Goal: Task Accomplishment & Management: Manage account settings

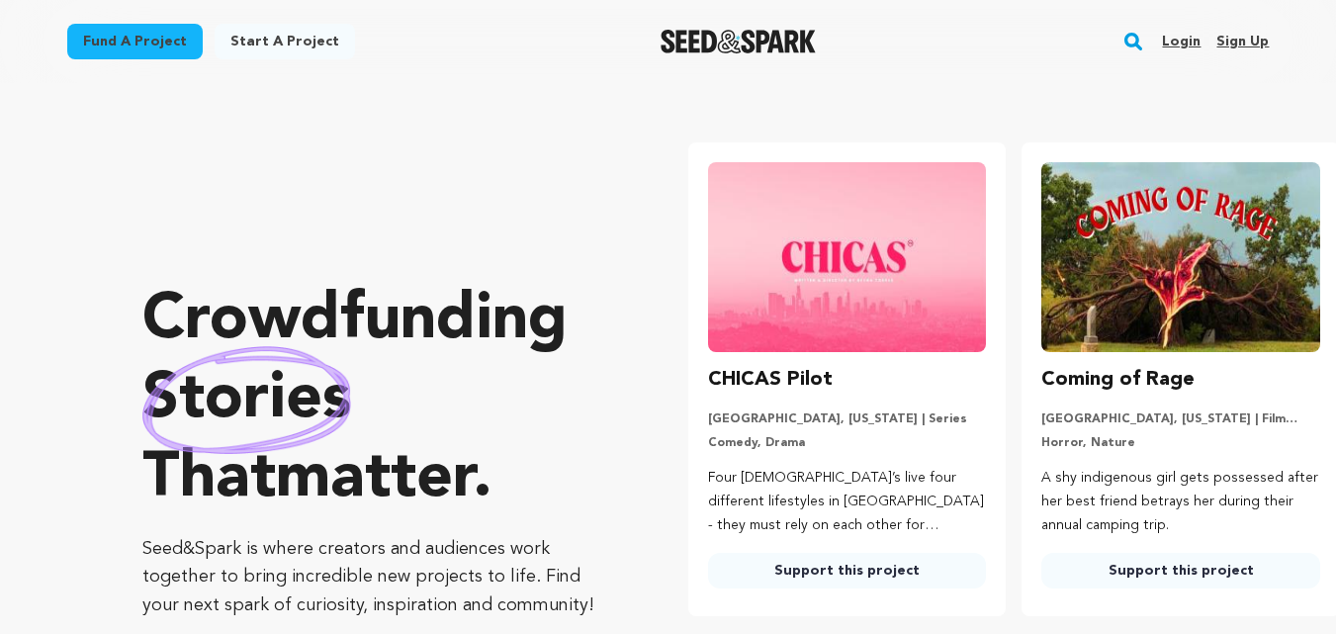
click at [1231, 37] on link "Sign up" at bounding box center [1243, 42] width 52 height 32
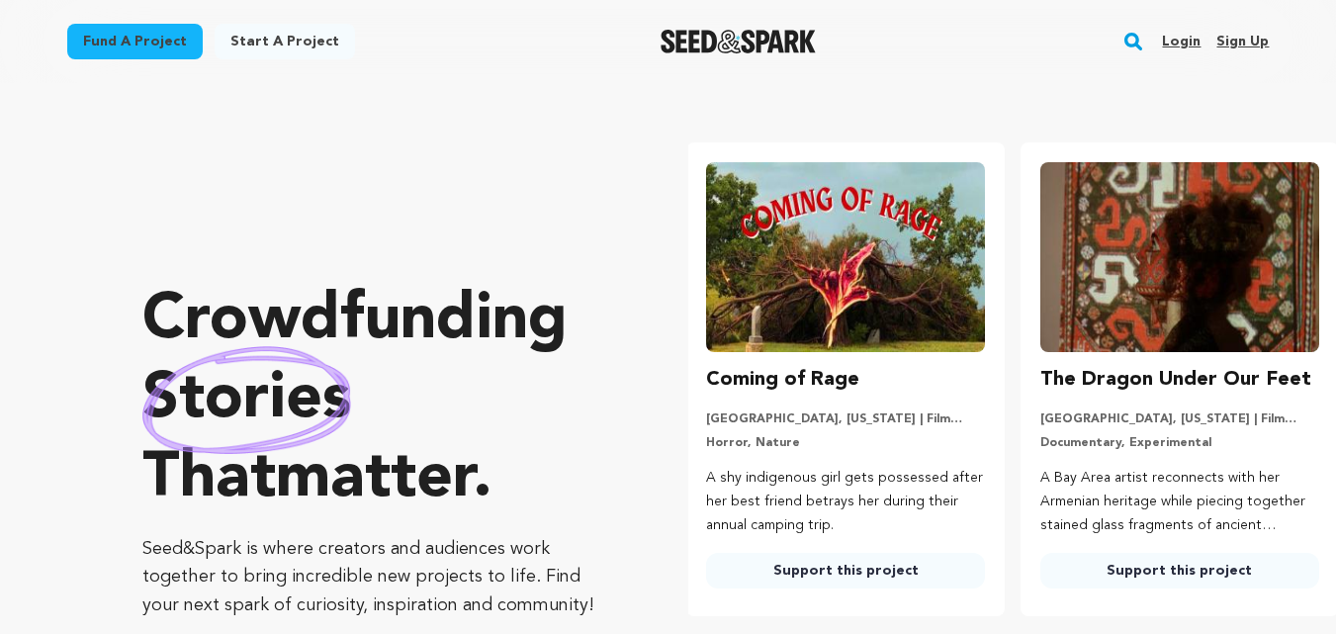
scroll to position [0, 350]
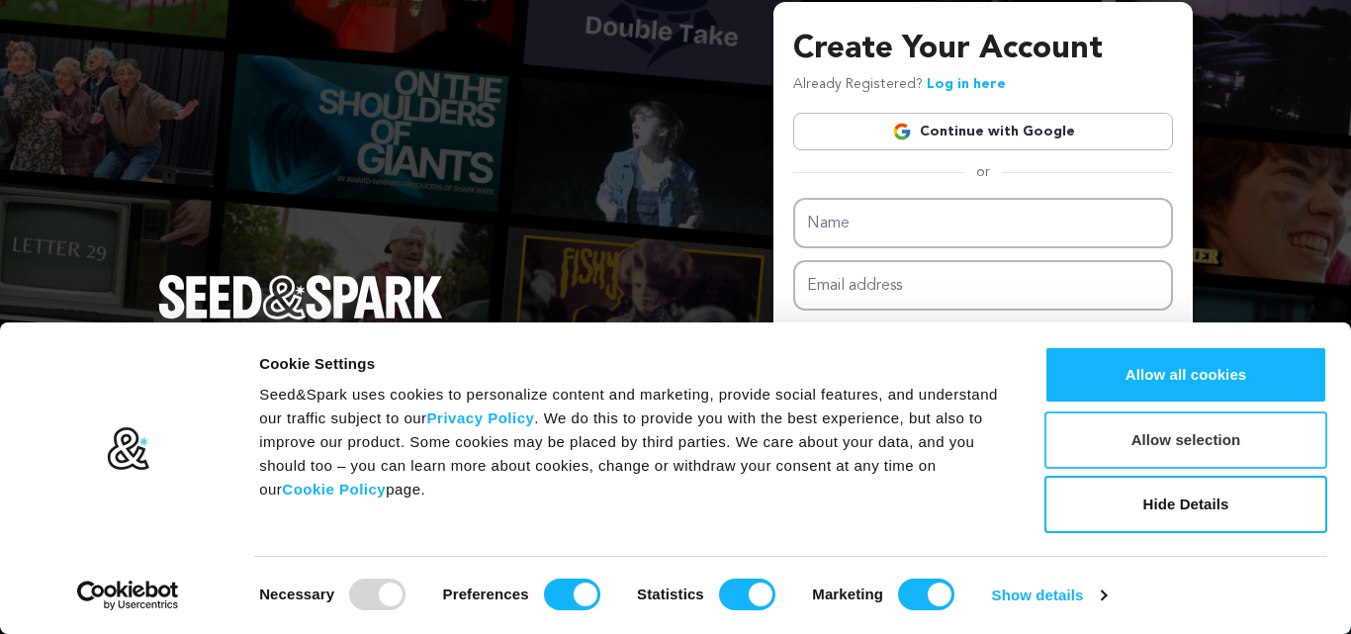
click at [1143, 443] on button "Allow selection" at bounding box center [1185, 439] width 283 height 57
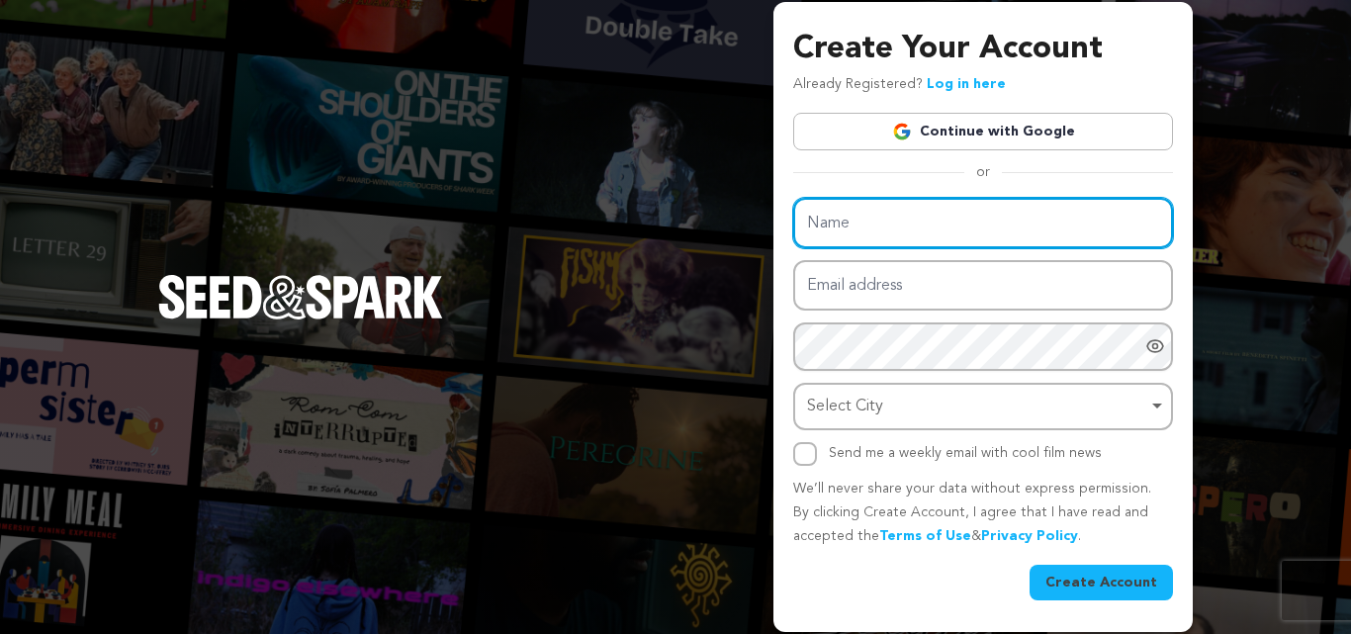
click at [940, 227] on input "Name" at bounding box center [983, 223] width 380 height 50
type input "Innovate Consults"
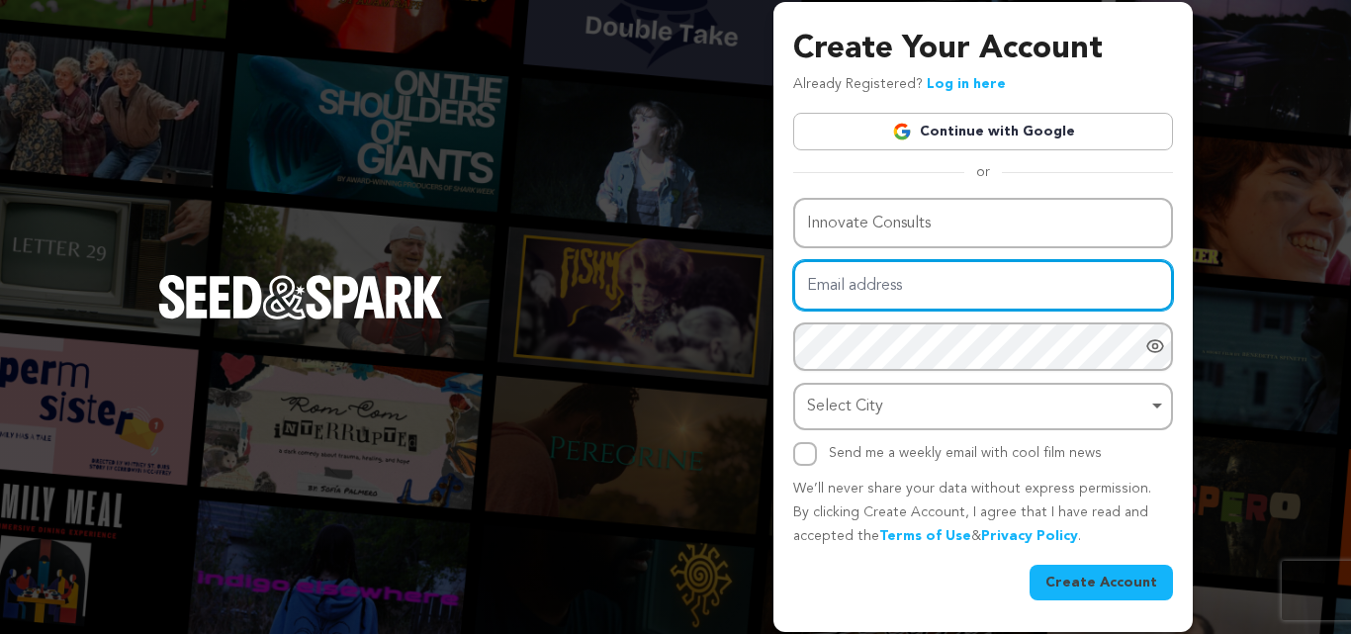
click at [951, 304] on input "Email address" at bounding box center [983, 285] width 380 height 50
type input "innovateconsults.global@gmail.com"
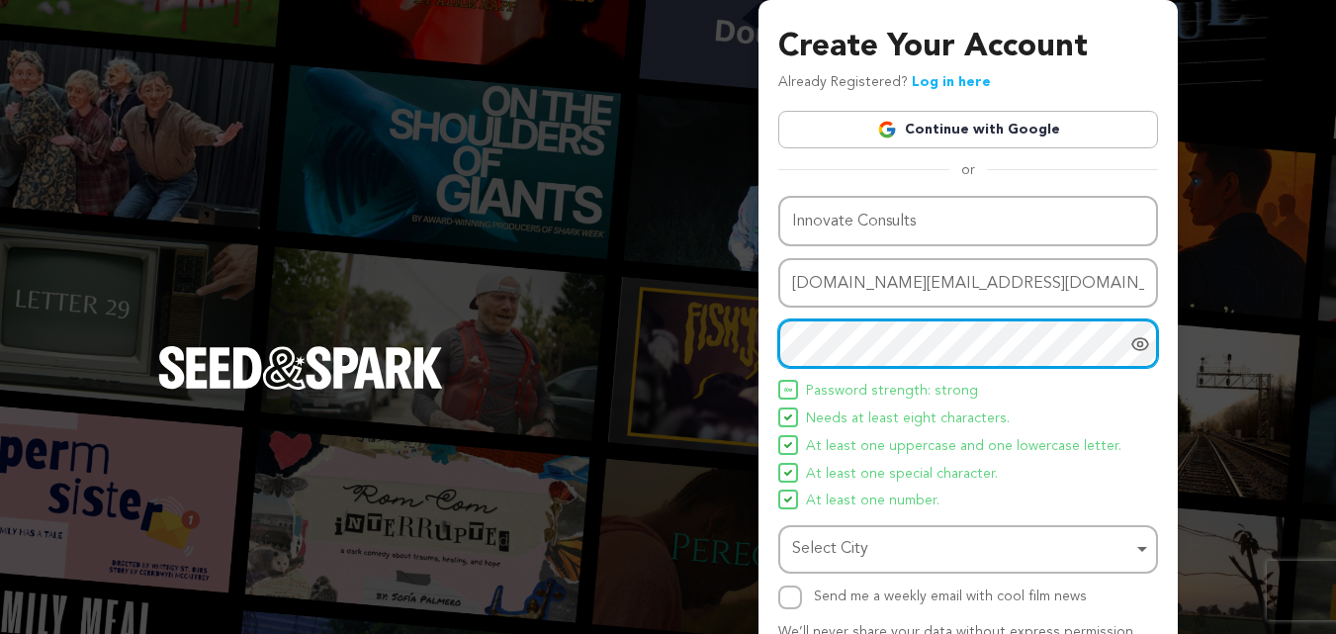
scroll to position [140, 0]
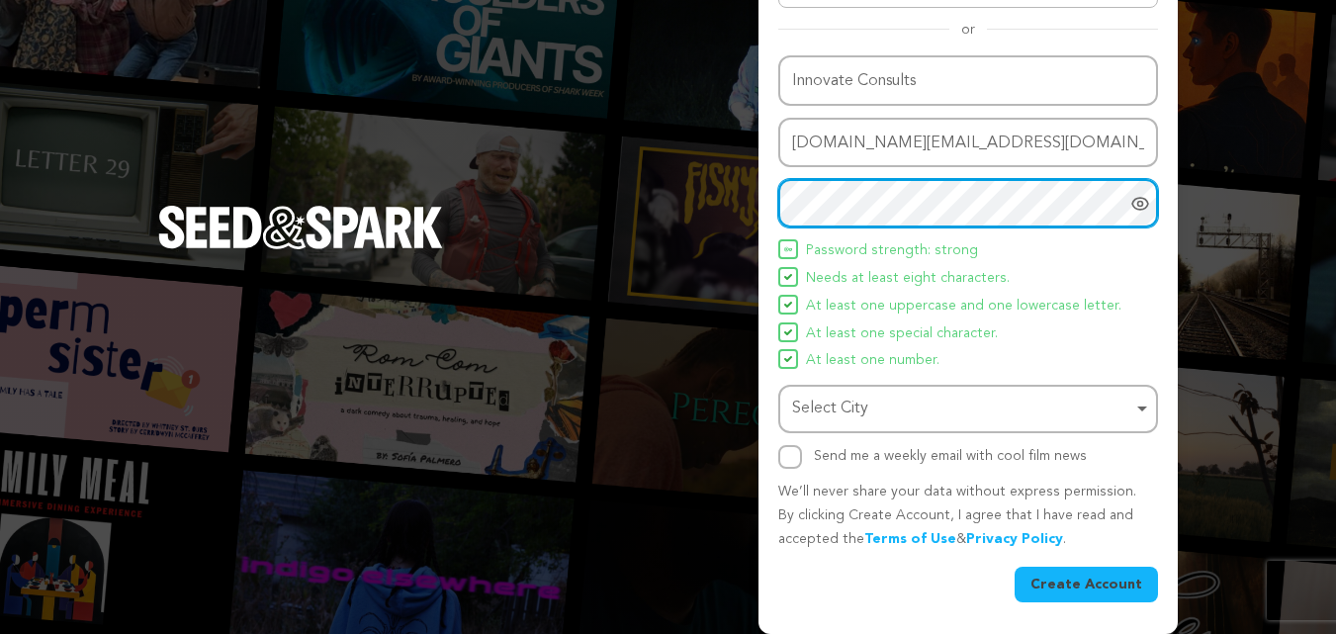
click at [881, 410] on div "Select City Remove item" at bounding box center [962, 409] width 340 height 29
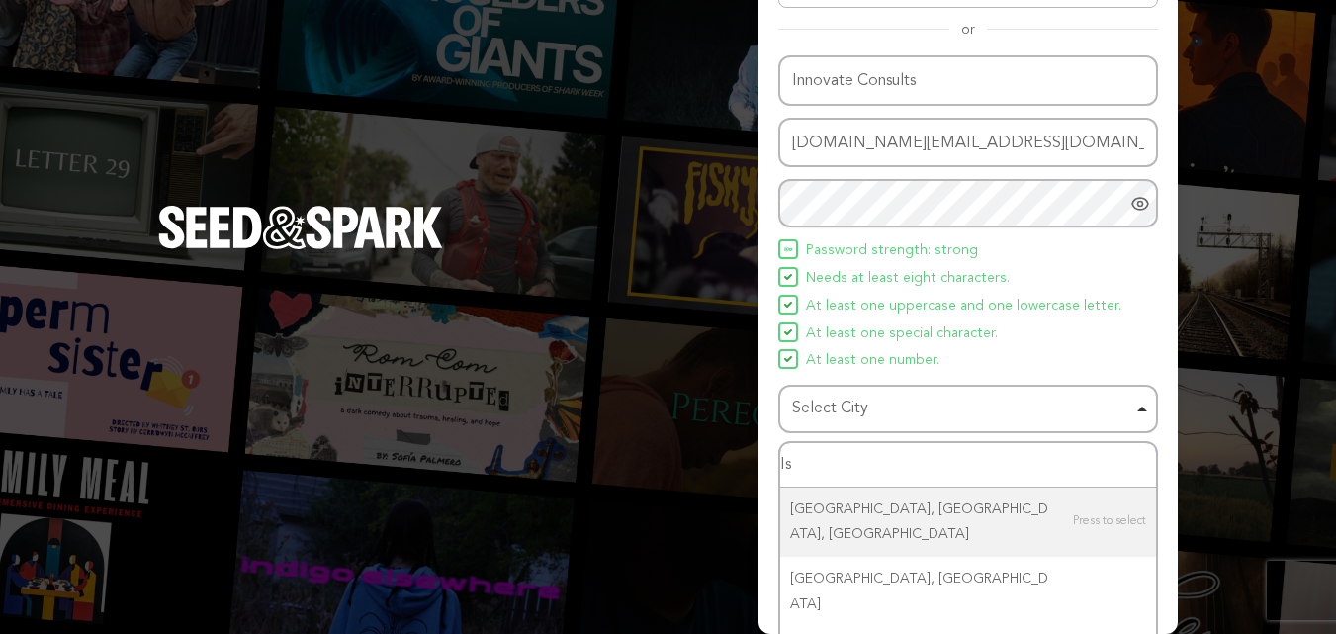
type input "I"
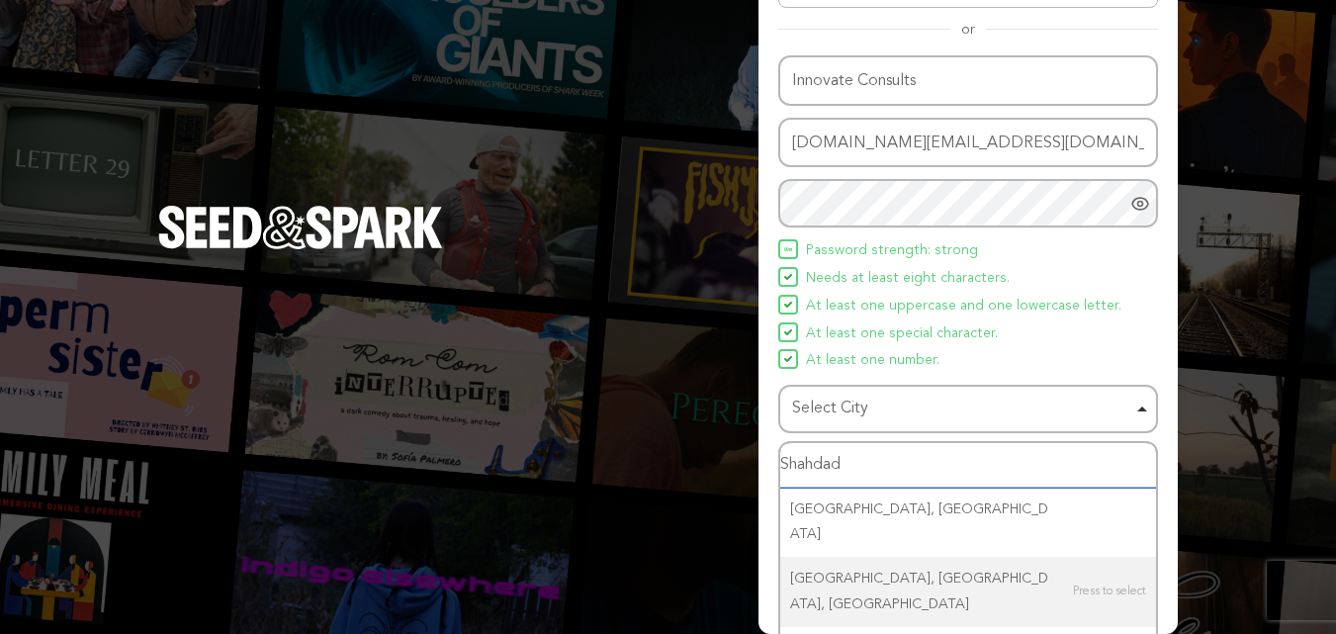
scroll to position [175, 0]
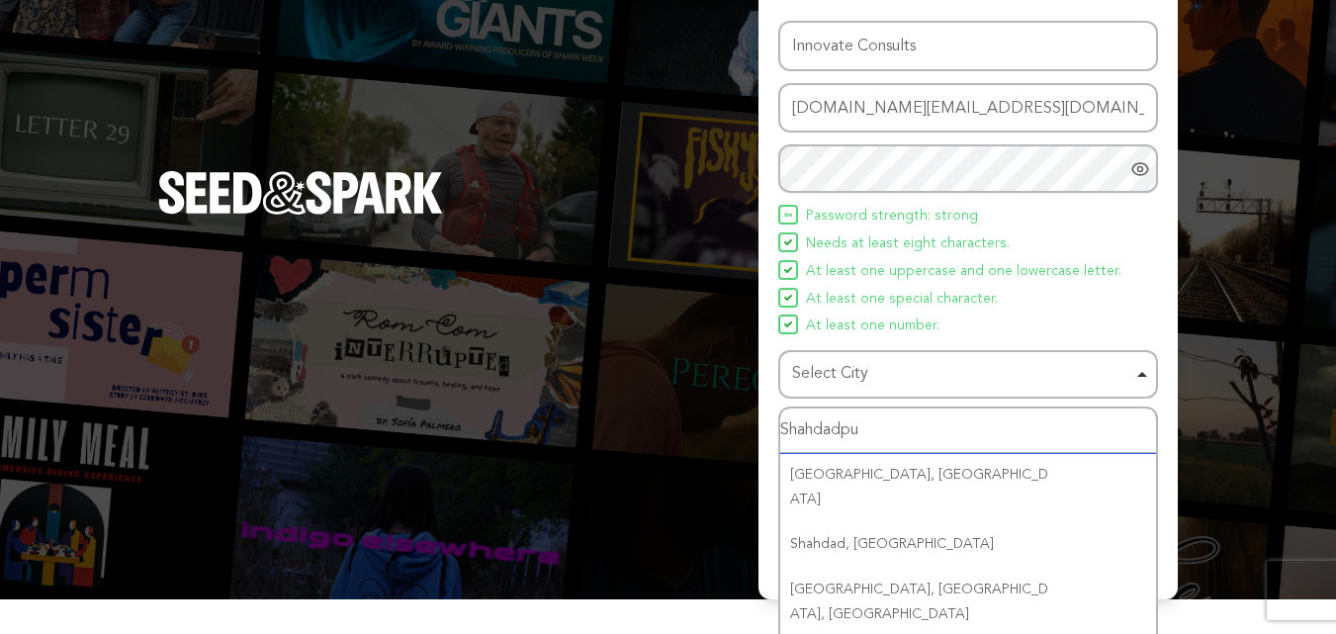
type input "Shahdadpur"
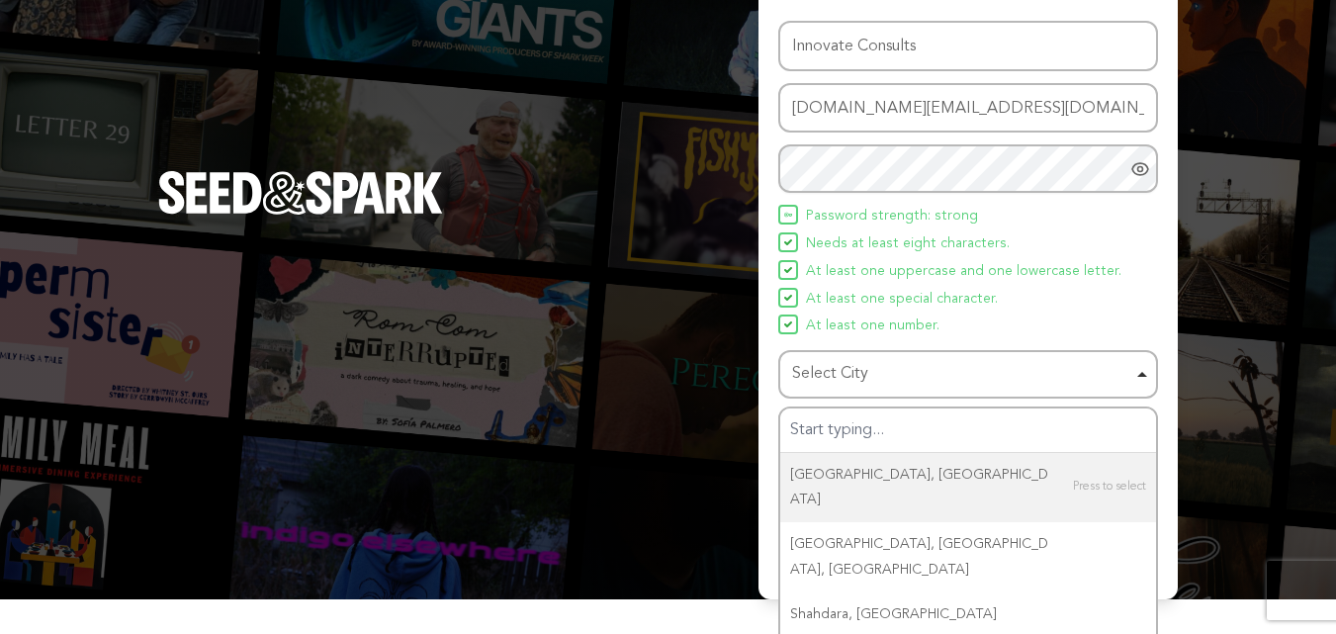
scroll to position [140, 0]
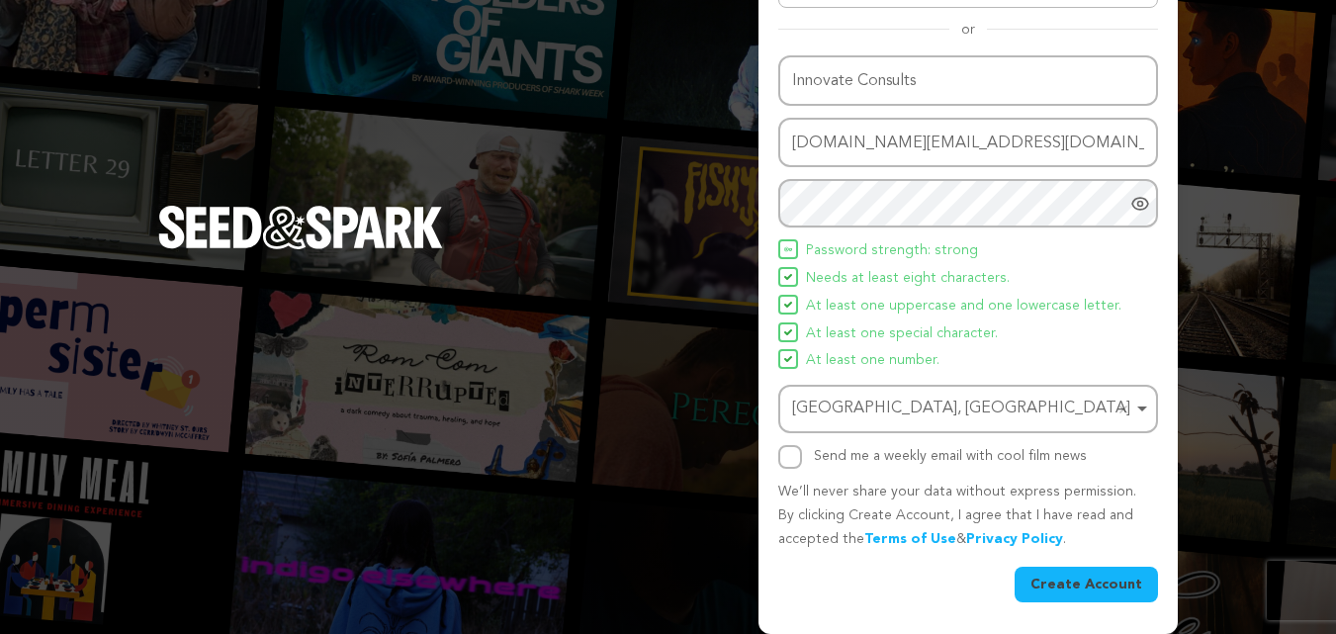
click at [883, 447] on div "Send me a weekly email with cool film news" at bounding box center [950, 457] width 273 height 24
click at [815, 452] on label "Send me a weekly email with cool film news" at bounding box center [950, 456] width 273 height 14
click at [802, 452] on input "Send me a weekly email with cool film news" at bounding box center [790, 457] width 24 height 24
checkbox input "true"
click at [949, 404] on div "Shāhdādpur, Pakistan Remove item" at bounding box center [962, 409] width 340 height 29
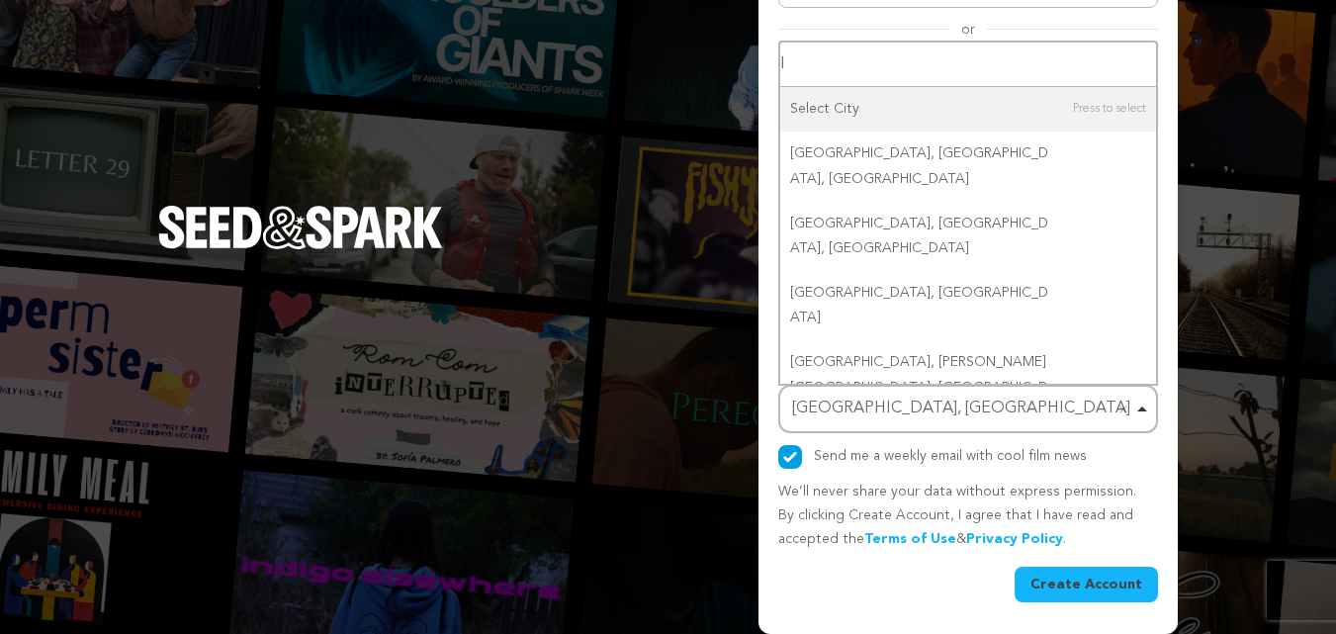
type input "Is"
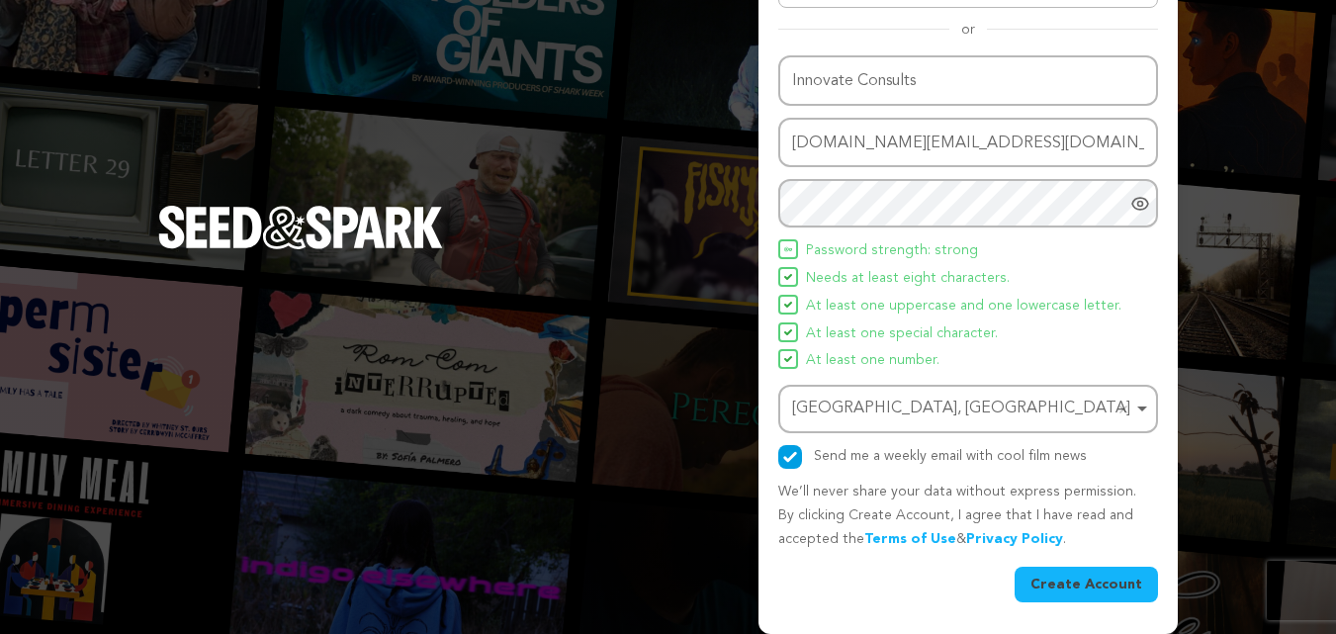
click at [1080, 588] on button "Create Account" at bounding box center [1086, 585] width 143 height 36
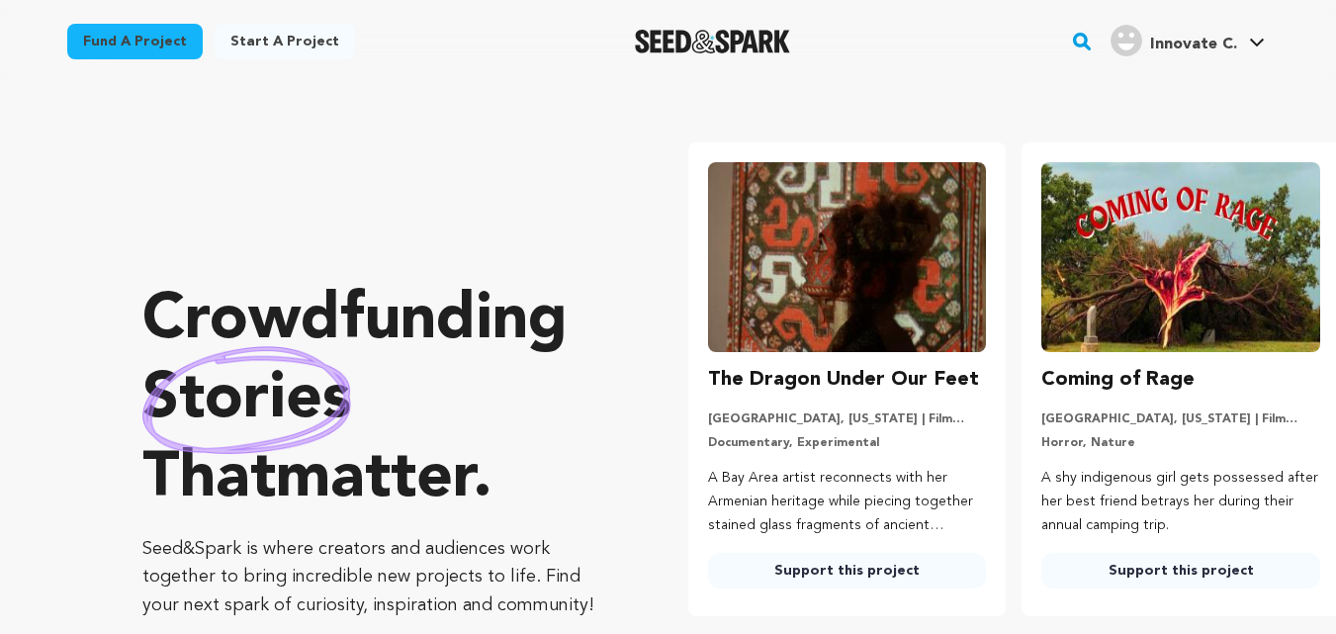
click at [1259, 39] on icon at bounding box center [1257, 43] width 16 height 10
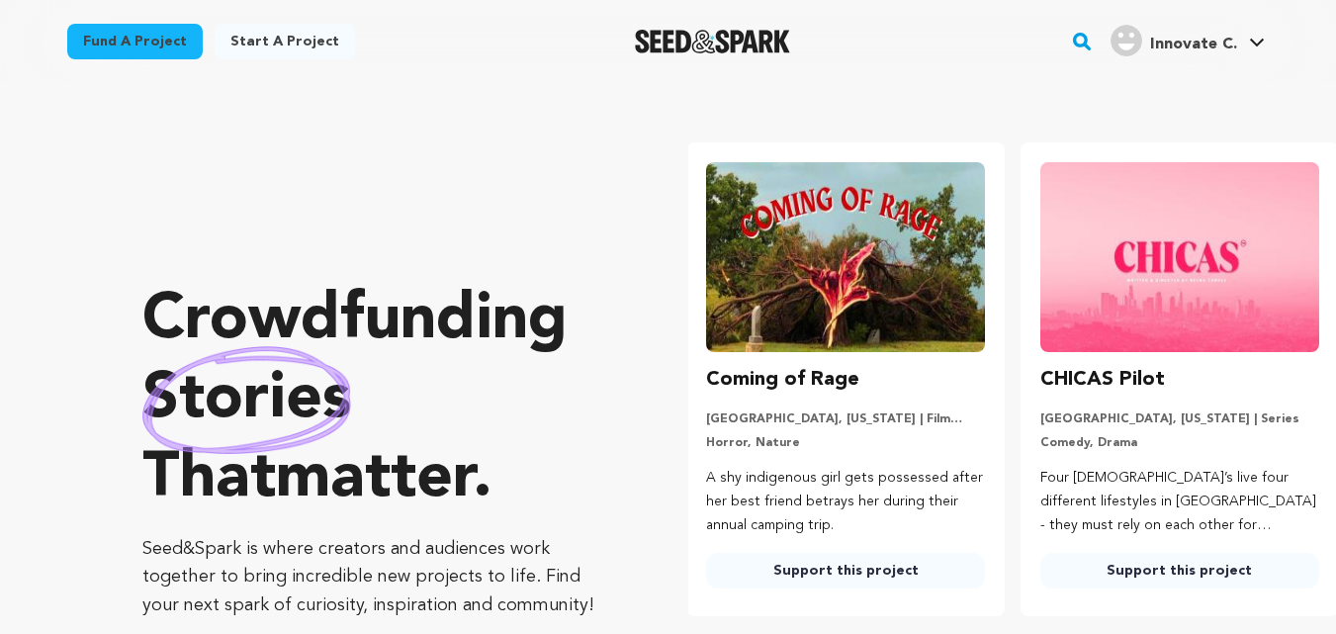
click at [1259, 39] on icon at bounding box center [1257, 43] width 16 height 10
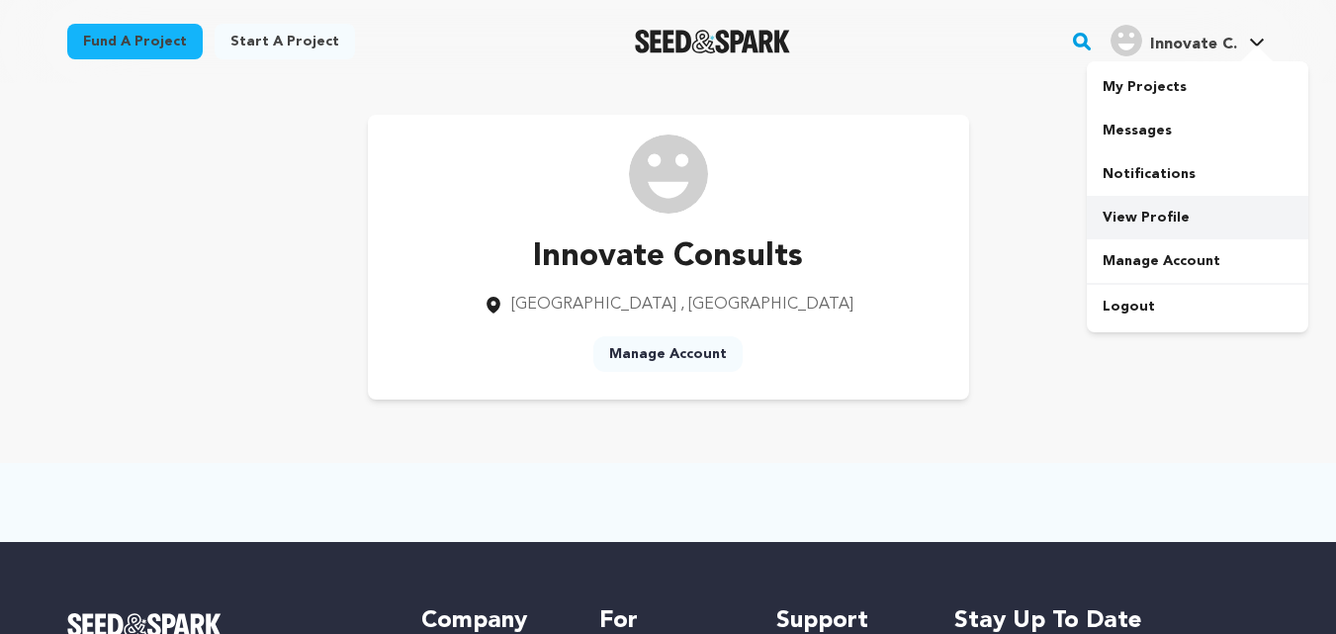
click at [1181, 227] on link "View Profile" at bounding box center [1198, 218] width 222 height 44
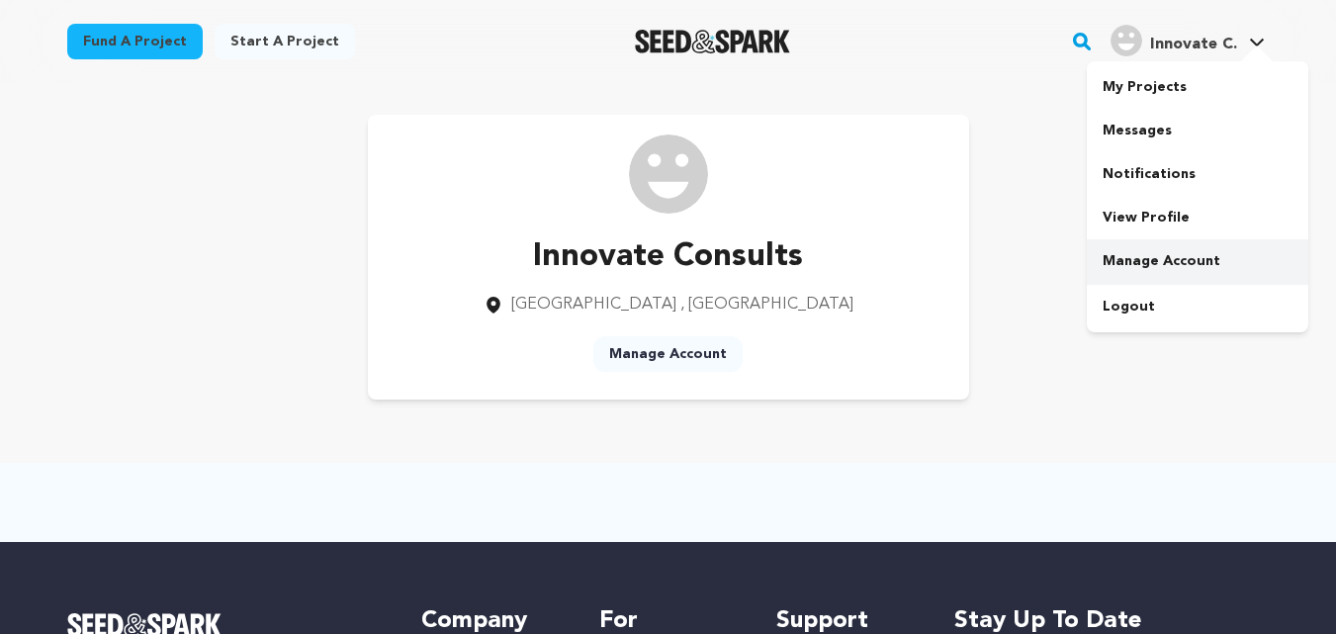
click at [1189, 267] on link "Manage Account" at bounding box center [1198, 261] width 222 height 44
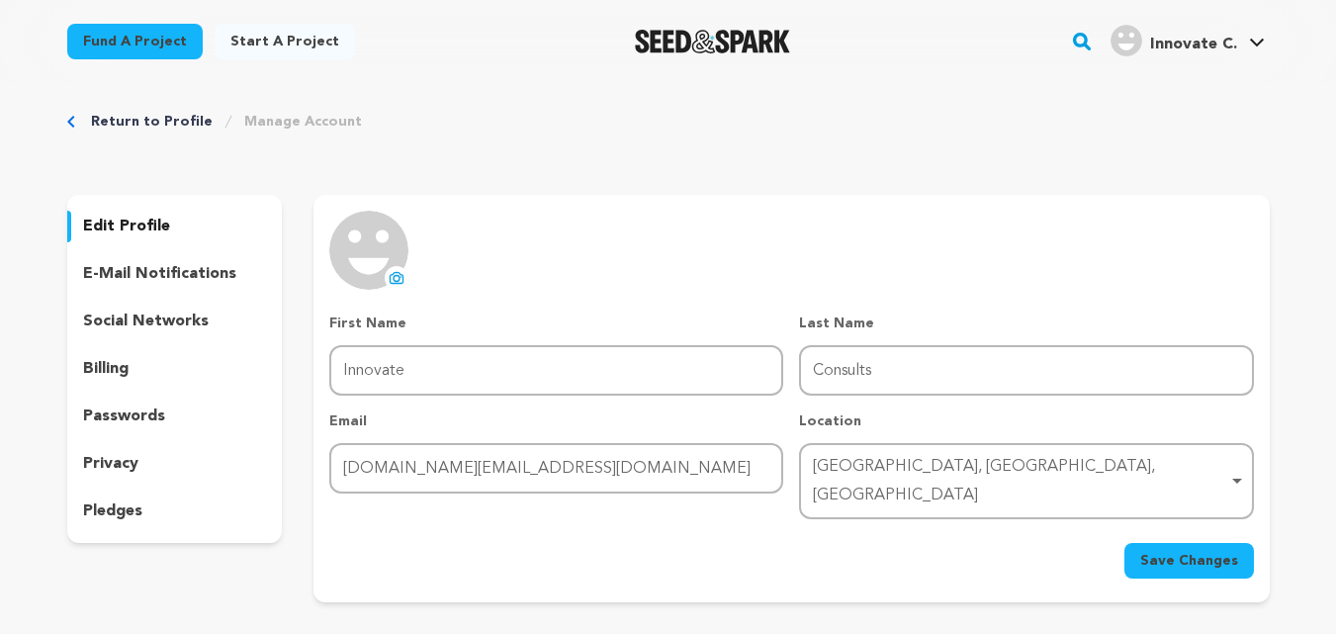
scroll to position [7, 0]
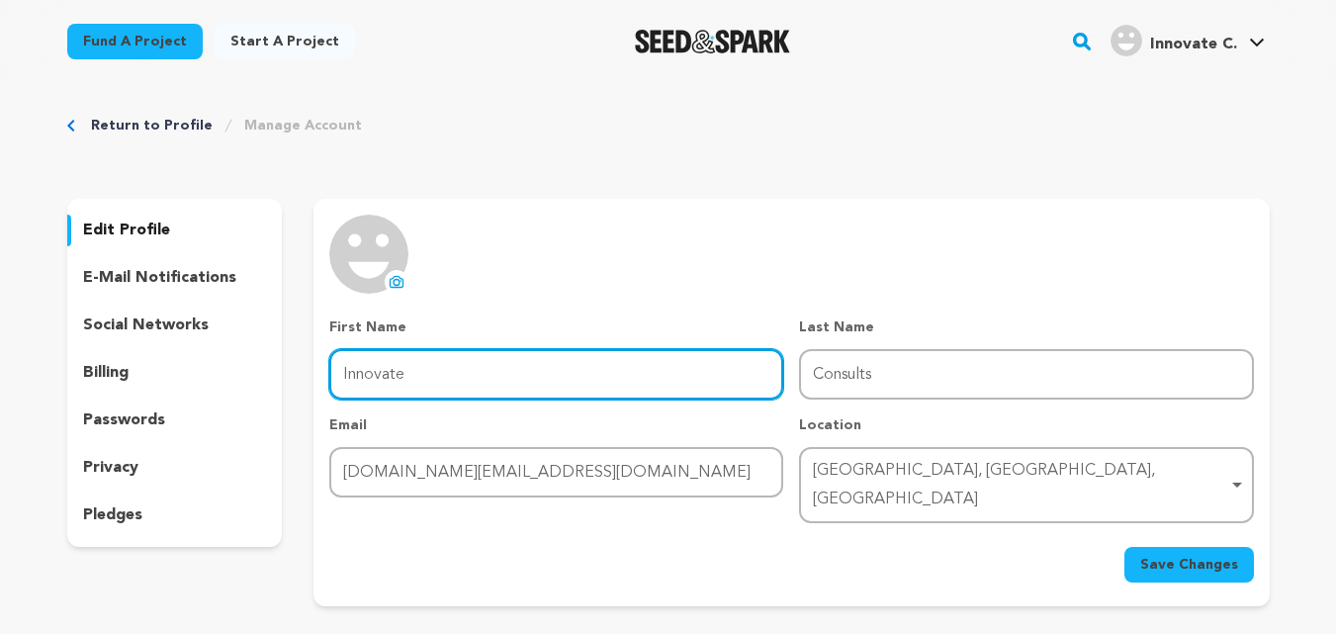
click at [446, 364] on input "Innovate" at bounding box center [556, 374] width 454 height 50
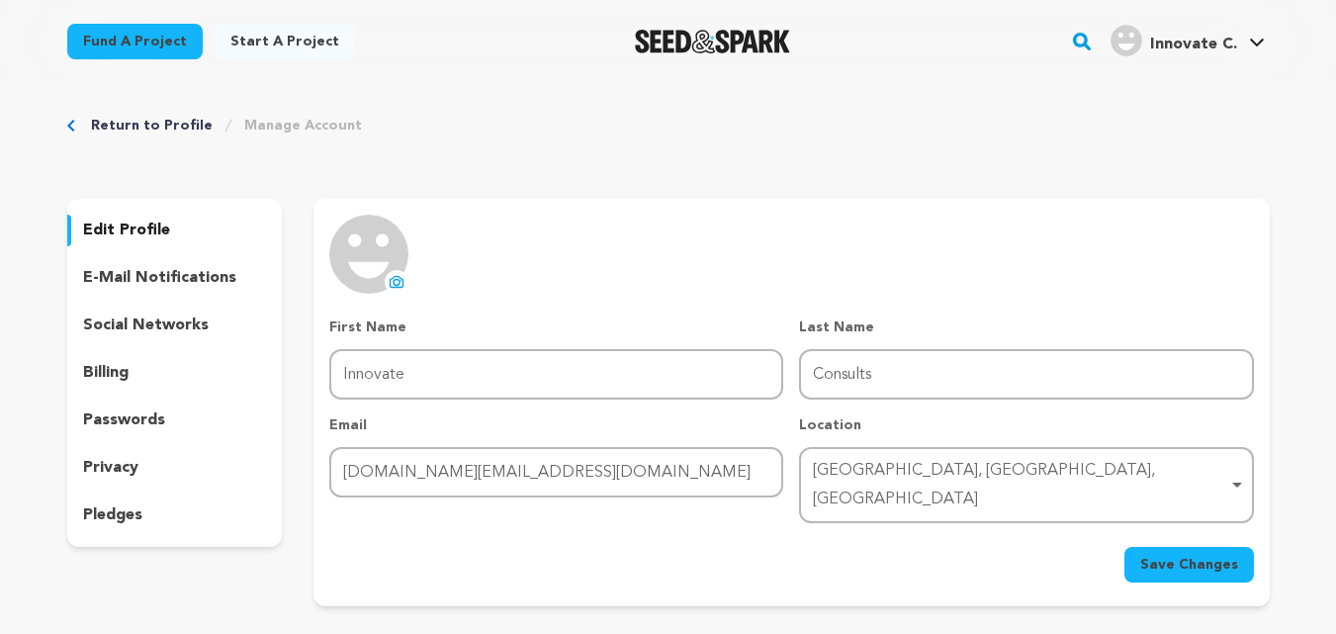
click at [669, 551] on div "Save Changes" at bounding box center [791, 565] width 924 height 36
click at [172, 324] on p "social networks" at bounding box center [146, 326] width 126 height 24
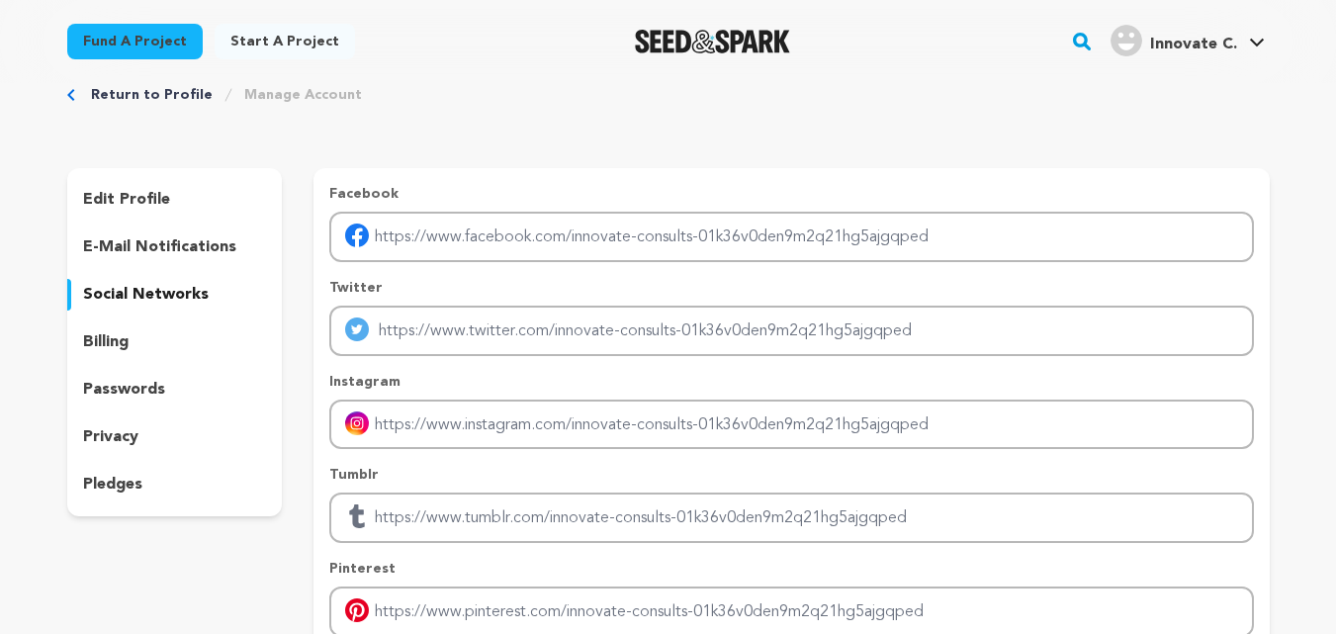
scroll to position [37, 0]
click at [201, 238] on p "e-mail notifications" at bounding box center [159, 248] width 153 height 24
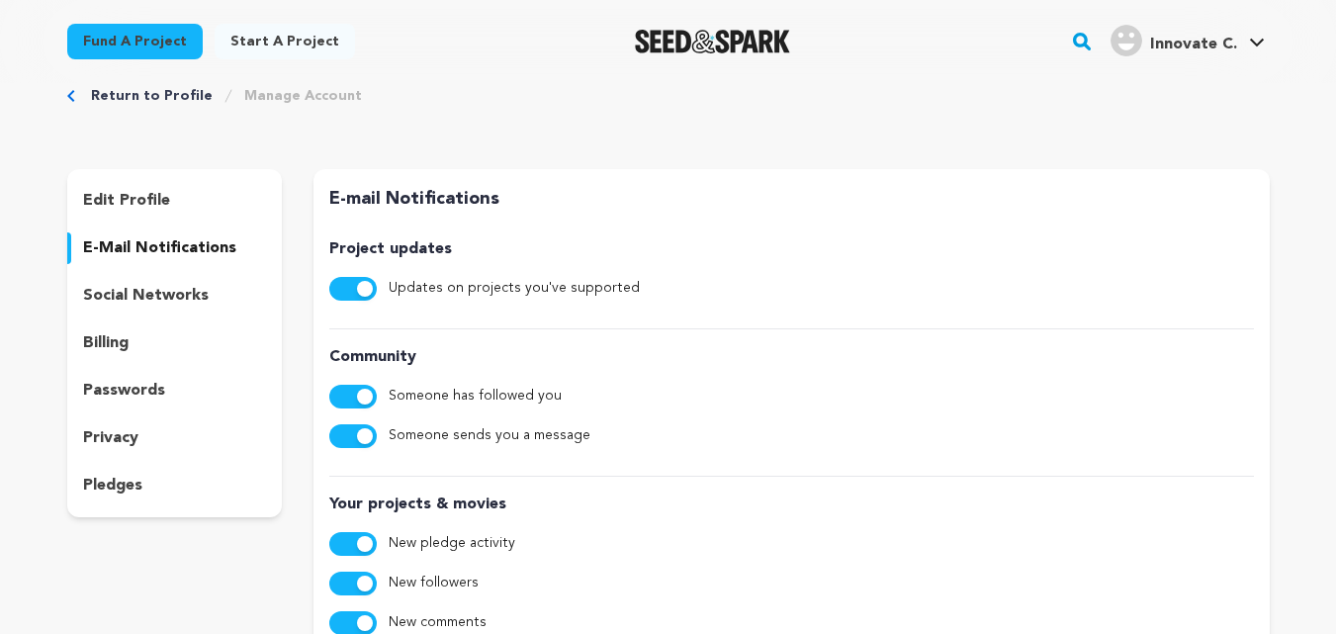
click at [203, 288] on p "social networks" at bounding box center [146, 296] width 126 height 24
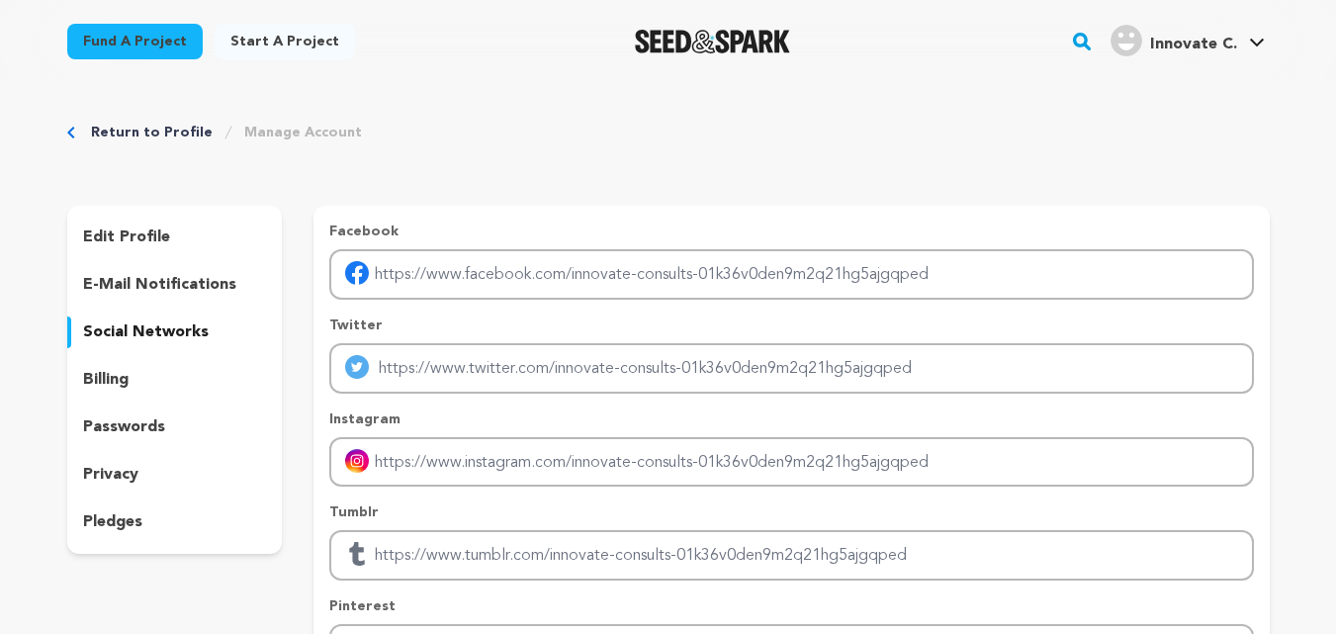
click at [170, 229] on div "edit profile" at bounding box center [175, 238] width 216 height 32
